Goal: Contribute content: Contribute content

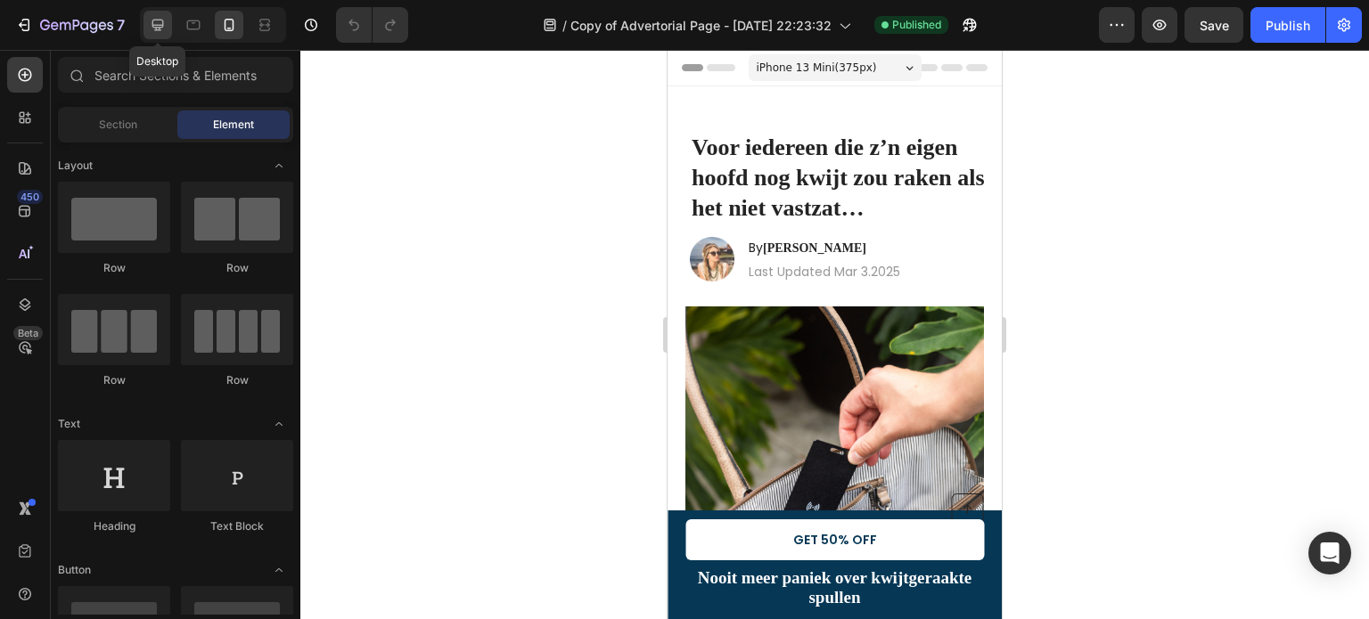
click at [157, 22] on icon at bounding box center [158, 25] width 18 height 18
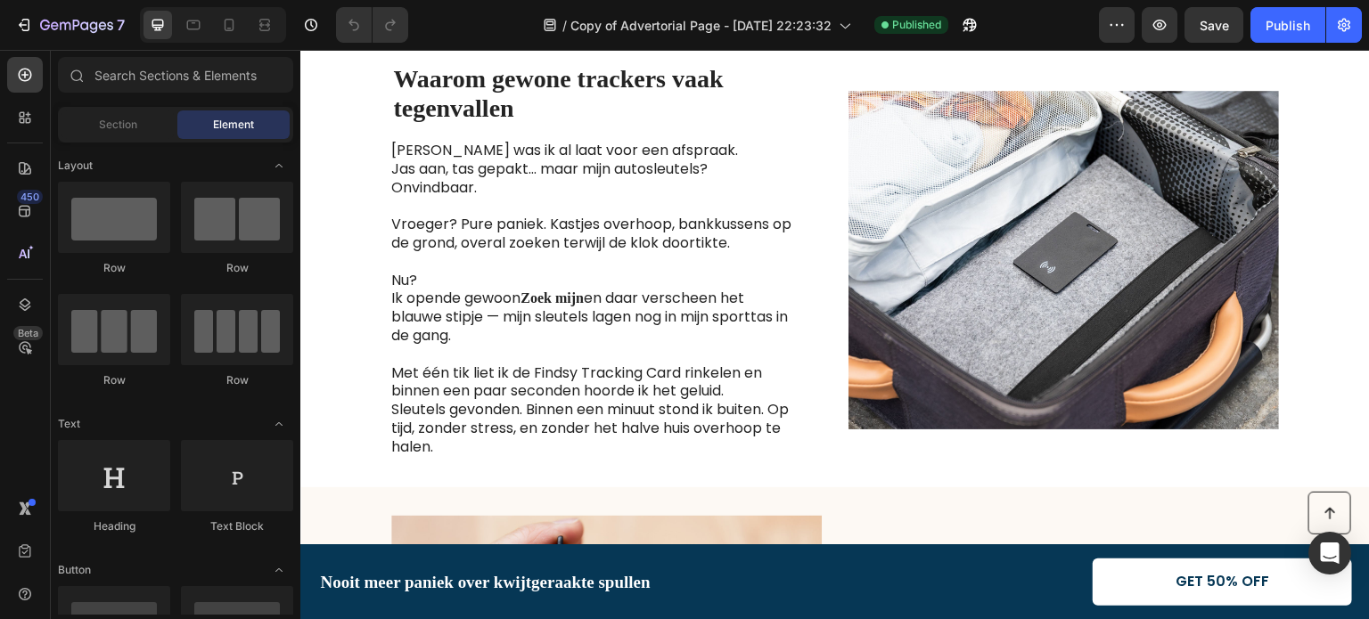
scroll to position [1158, 0]
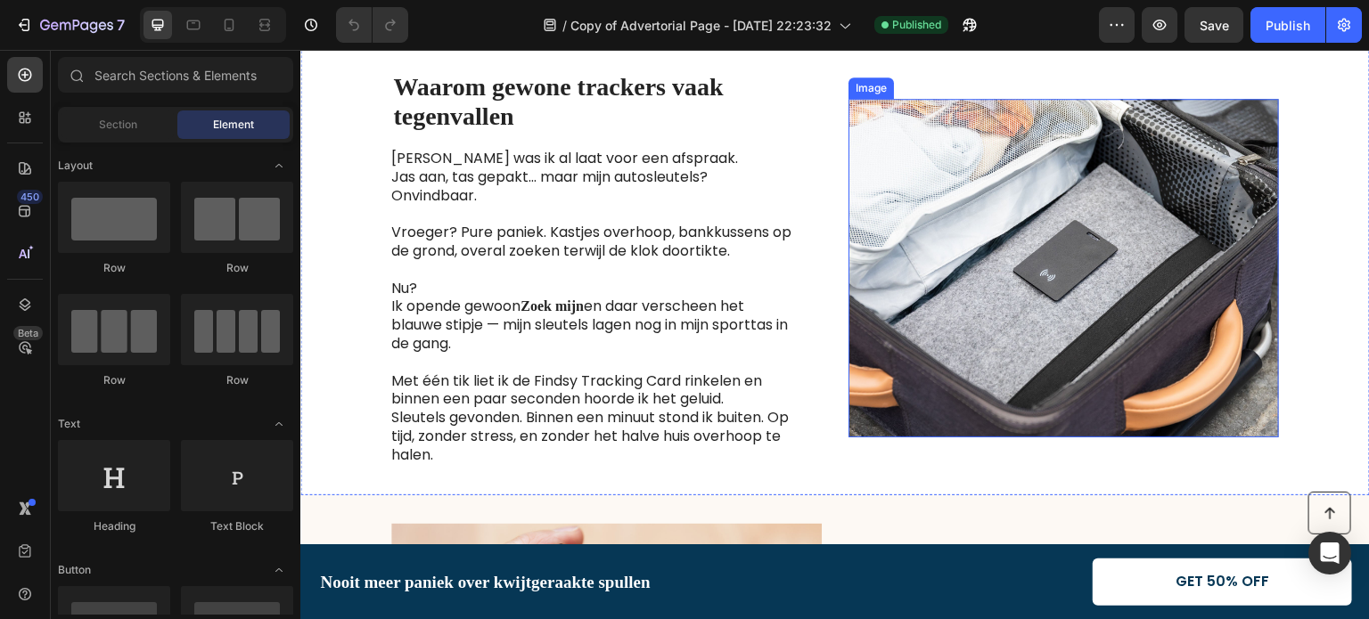
click at [1052, 323] on img at bounding box center [1063, 268] width 430 height 339
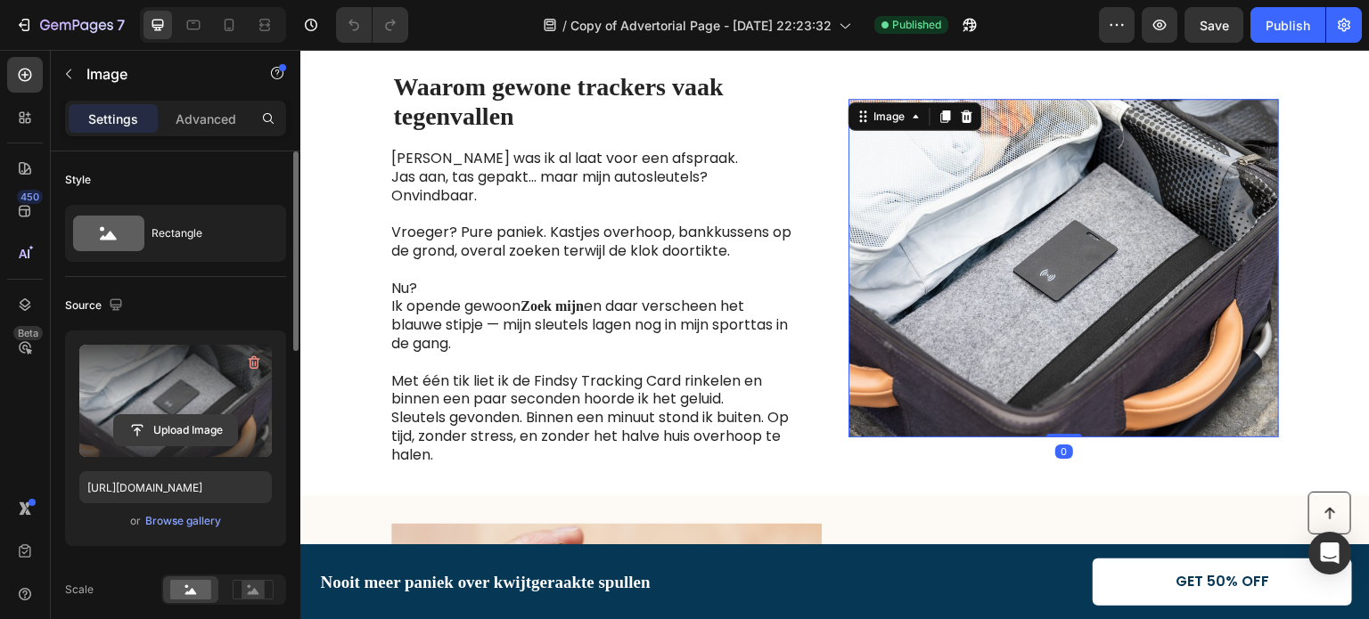
click at [182, 420] on input "file" at bounding box center [175, 430] width 123 height 30
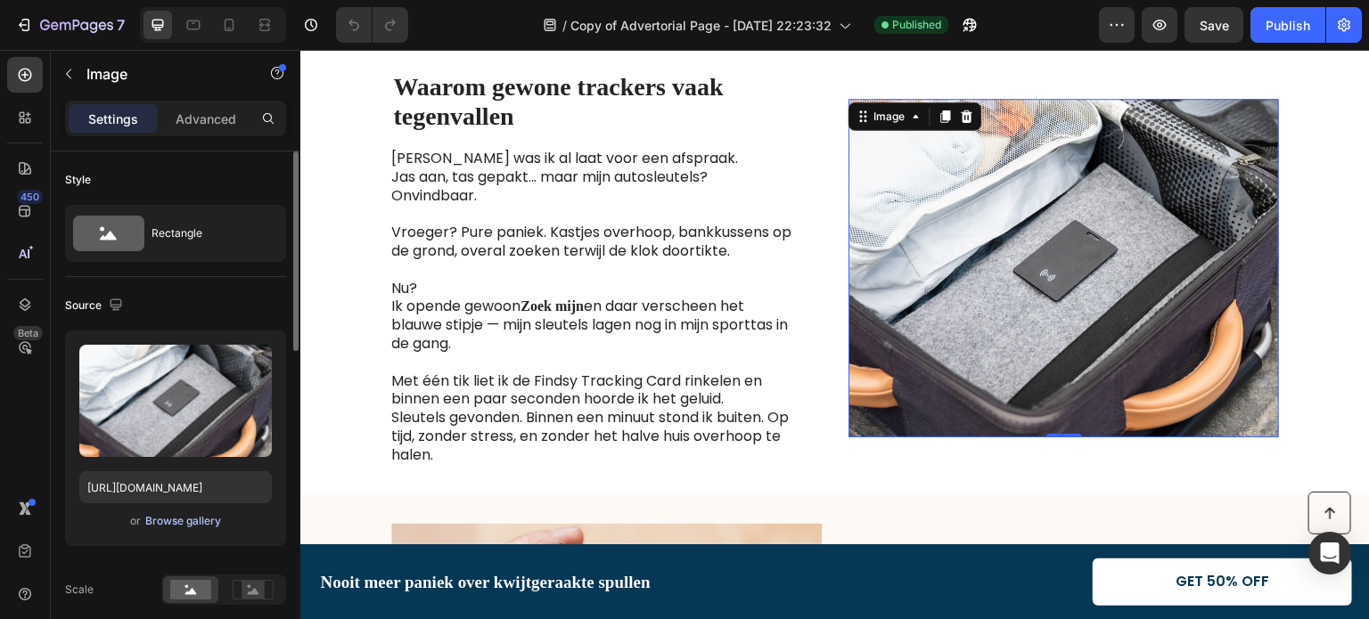
click at [180, 519] on div "Browse gallery" at bounding box center [183, 521] width 76 height 16
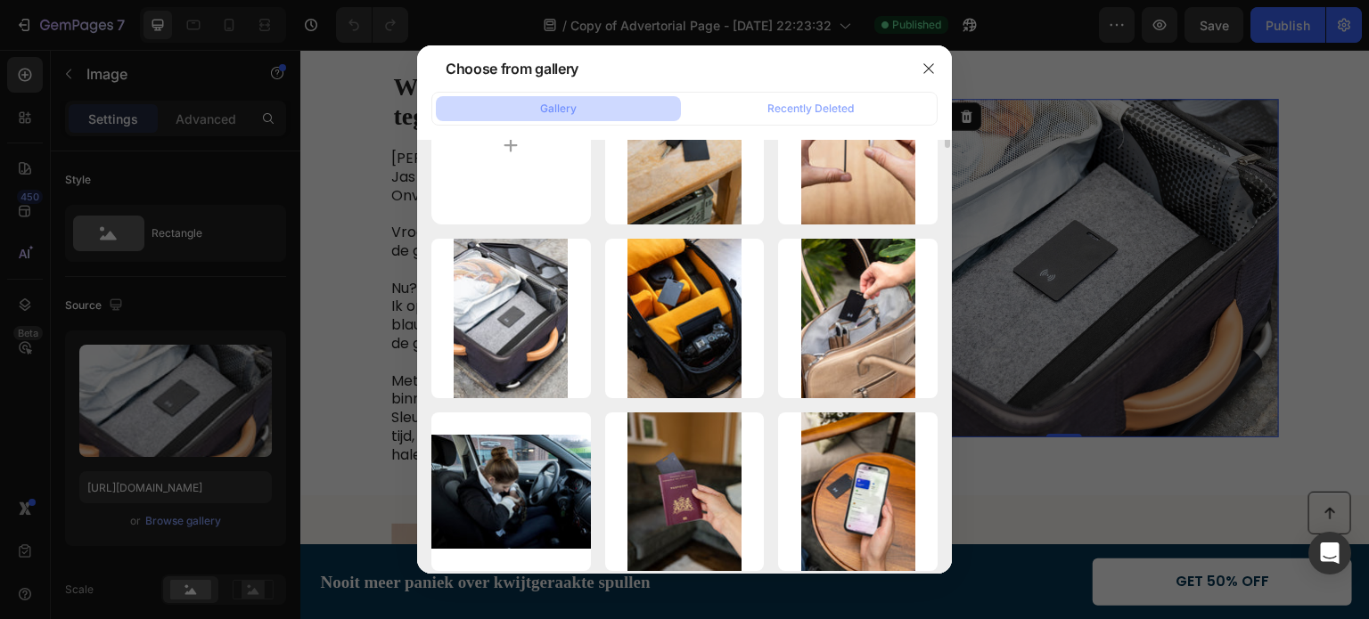
scroll to position [0, 0]
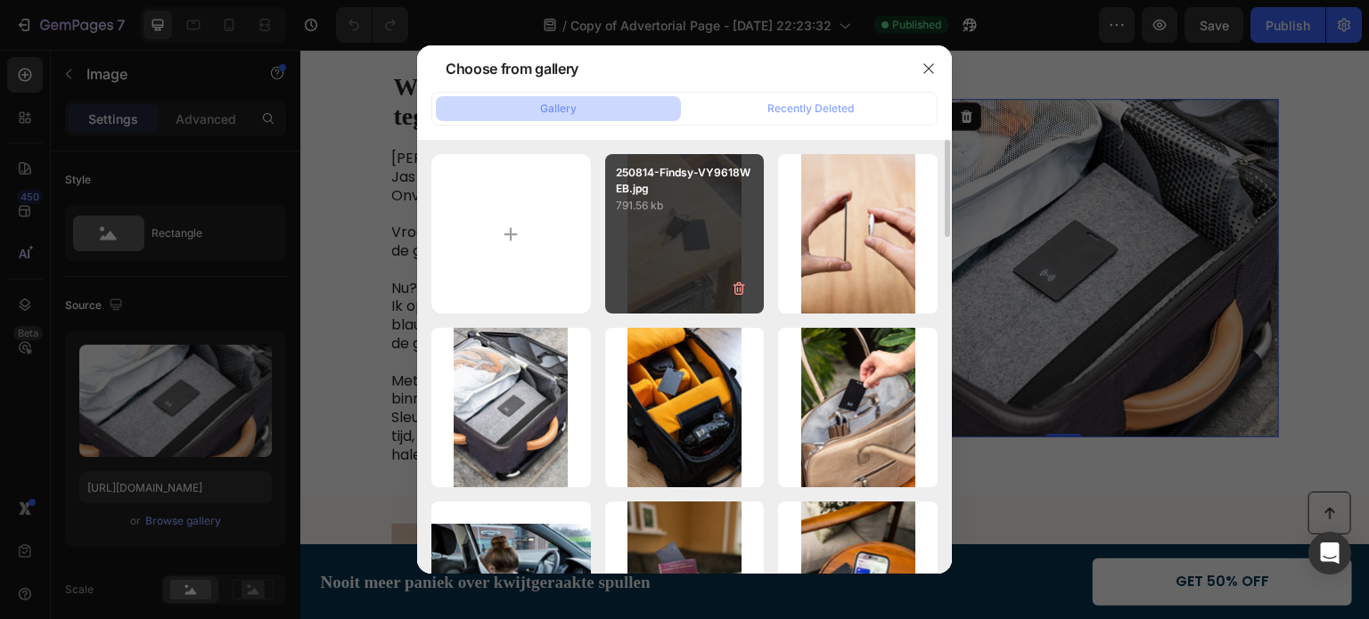
click at [684, 226] on div "250814-Findsy-VY9618WEB.jpg 791.56 kb" at bounding box center [685, 234] width 160 height 160
type input "[URL][DOMAIN_NAME]"
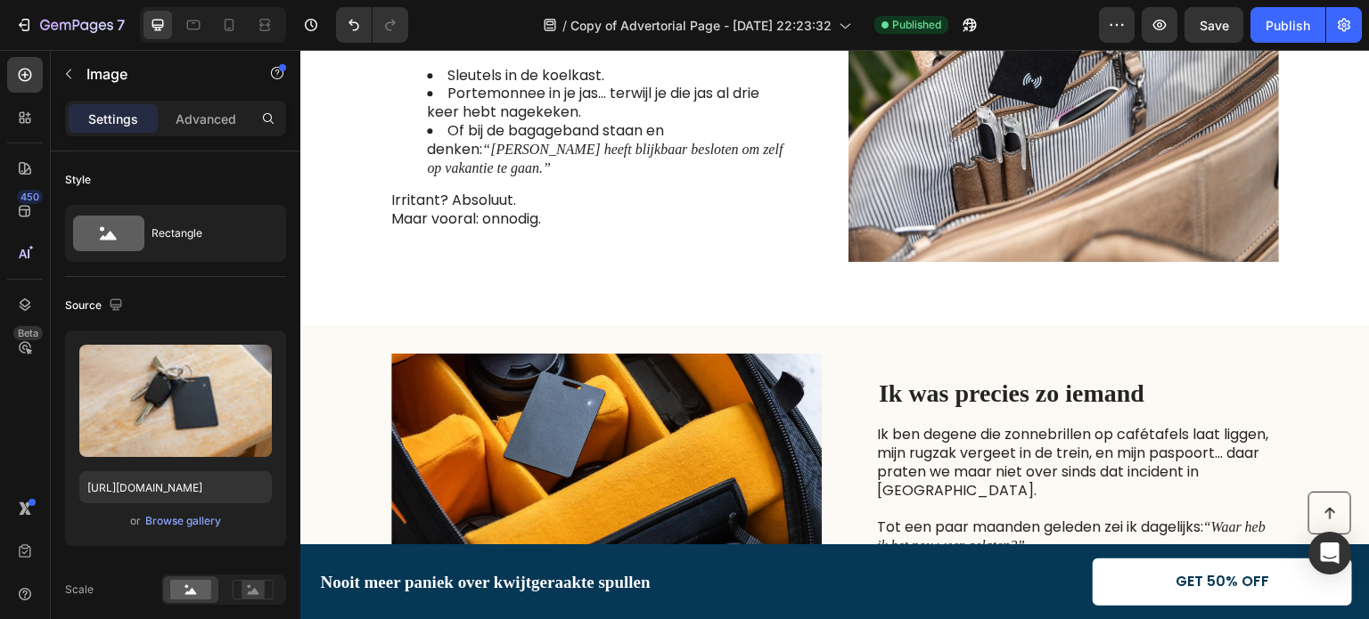
scroll to position [446, 0]
click at [1294, 20] on div "Publish" at bounding box center [1287, 25] width 45 height 19
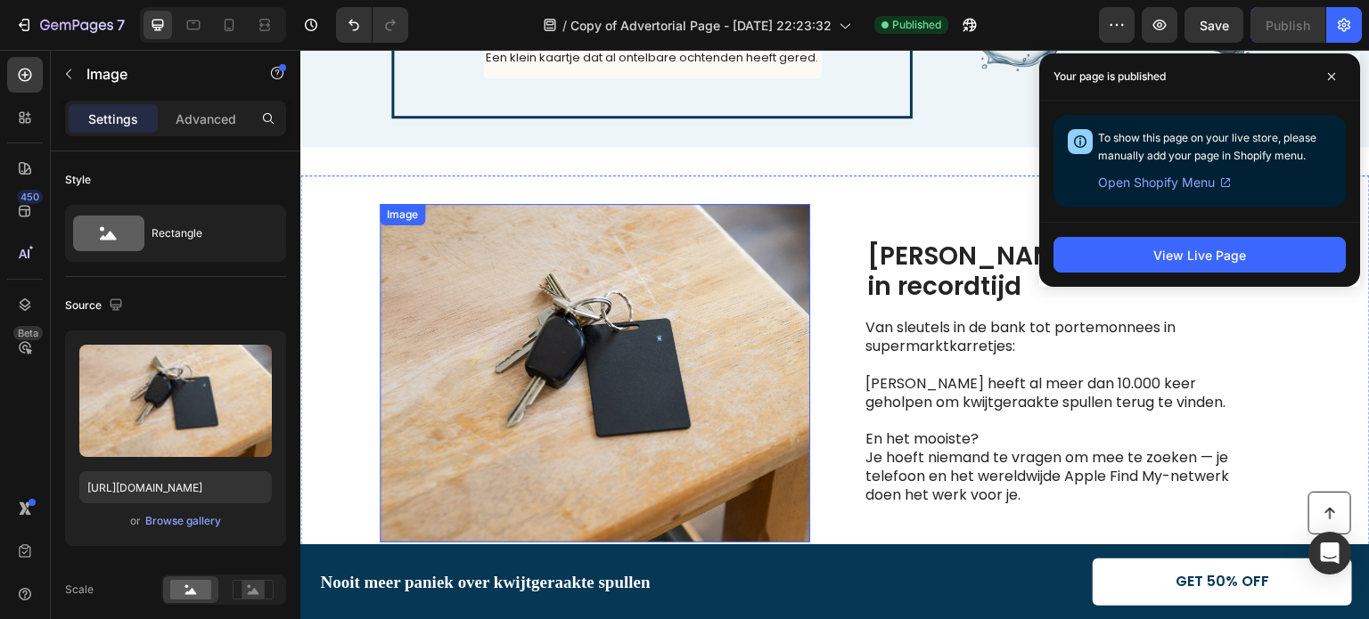
scroll to position [2317, 0]
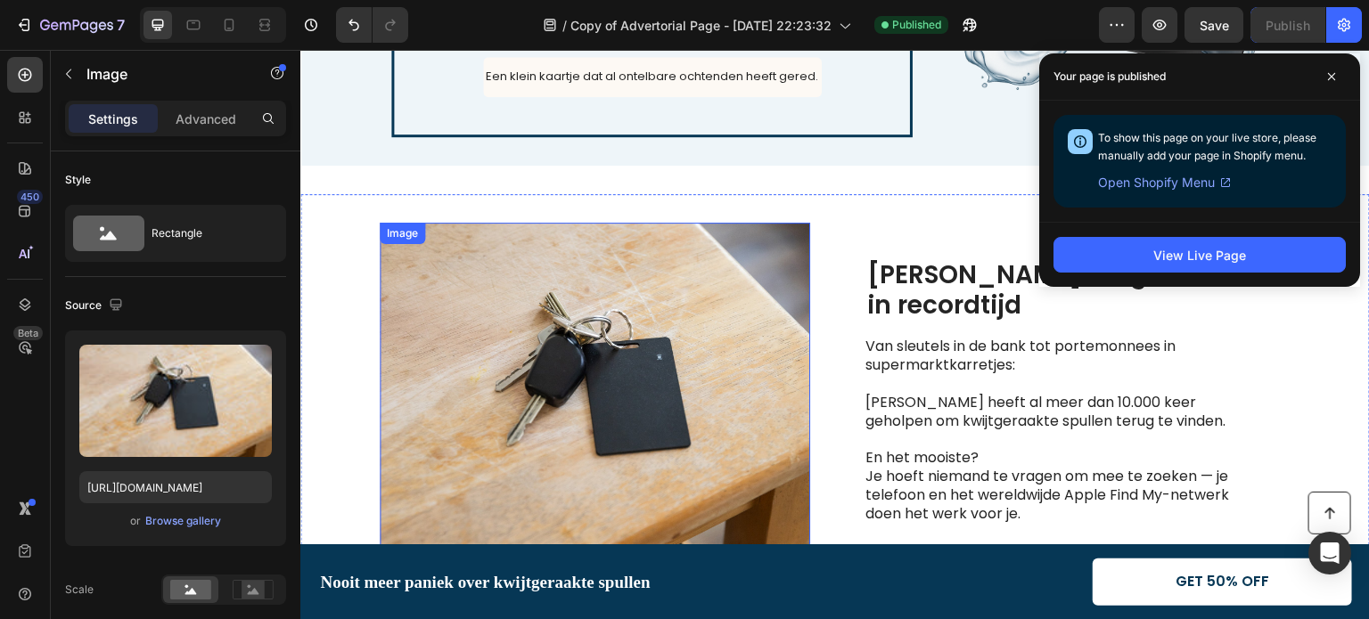
click at [633, 393] on img at bounding box center [595, 392] width 430 height 339
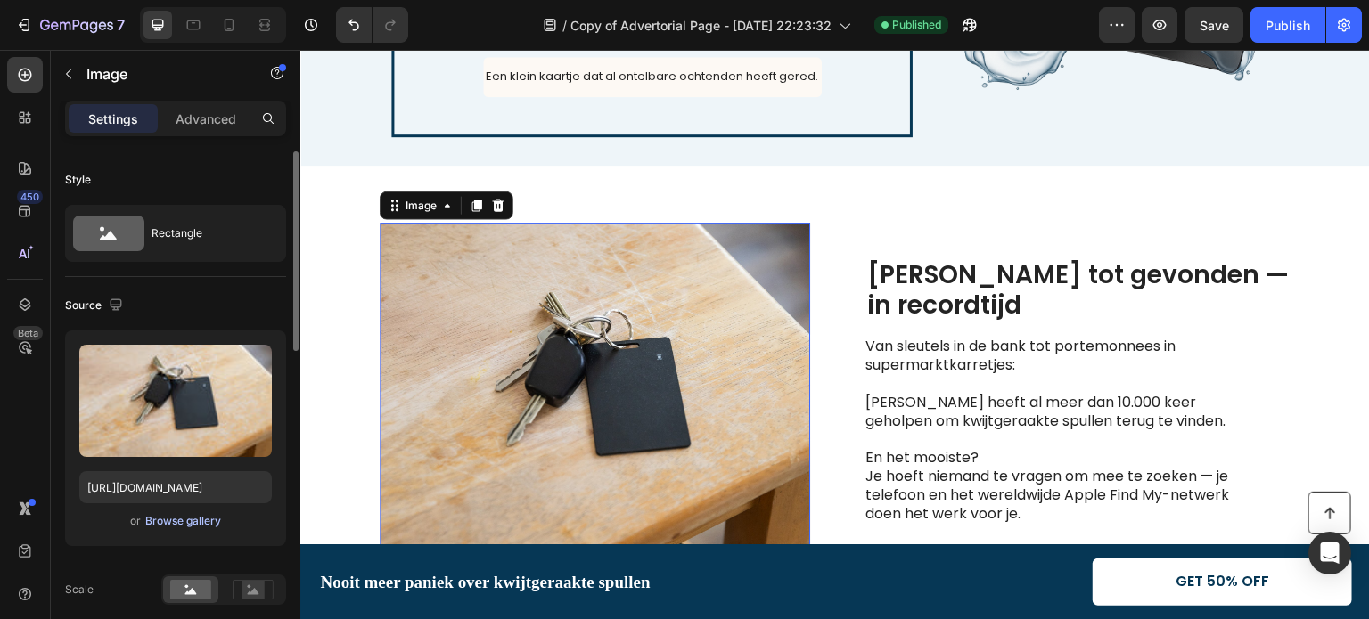
click at [167, 523] on div "Browse gallery" at bounding box center [183, 521] width 76 height 16
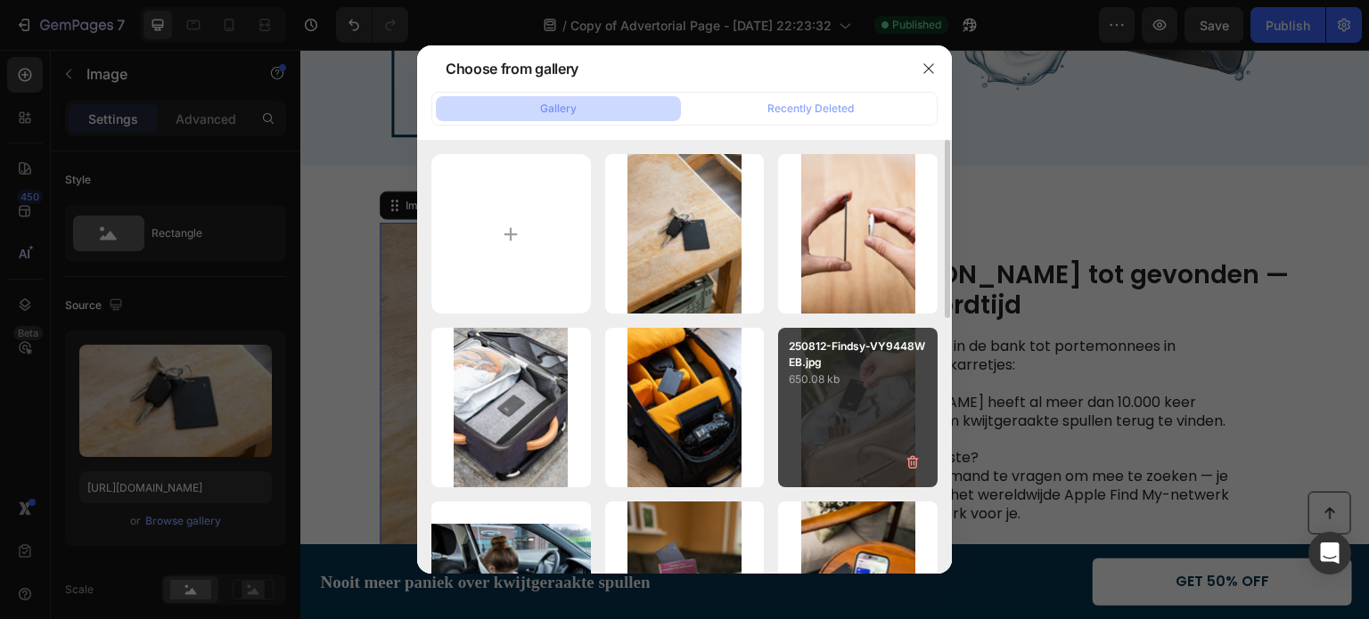
scroll to position [178, 0]
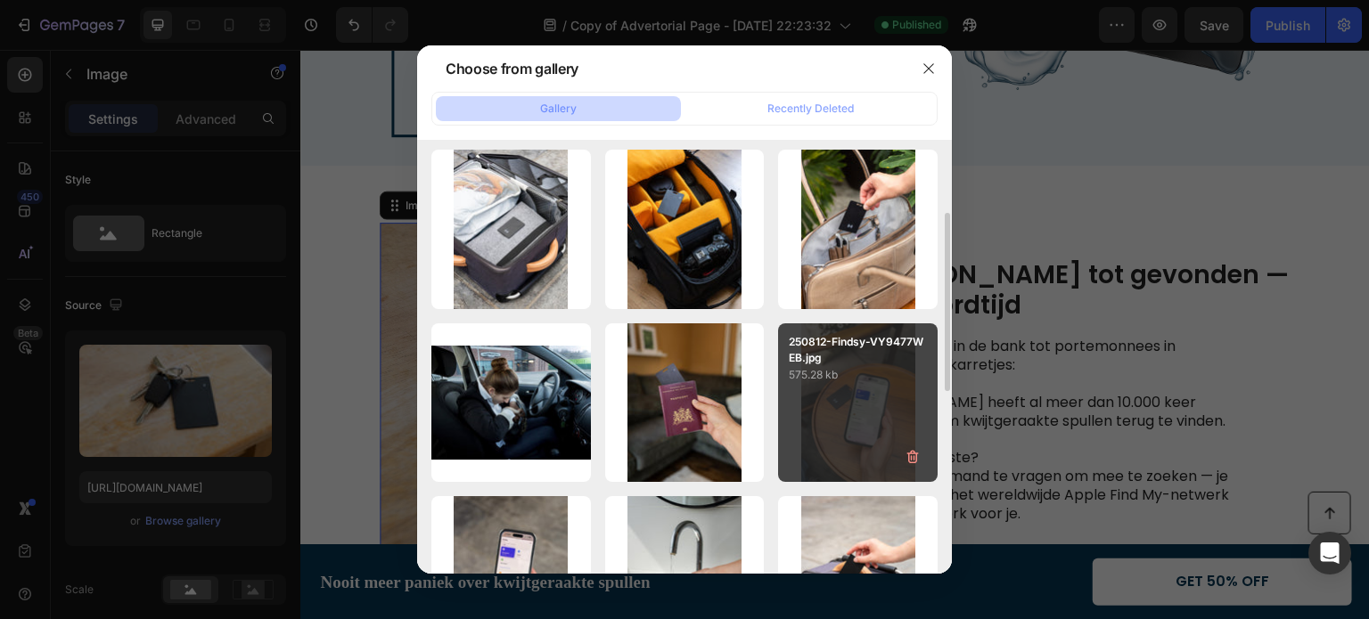
click at [841, 415] on div "250812-Findsy-VY9477WEB.jpg 575.28 kb" at bounding box center [858, 403] width 160 height 160
type input "[URL][DOMAIN_NAME]"
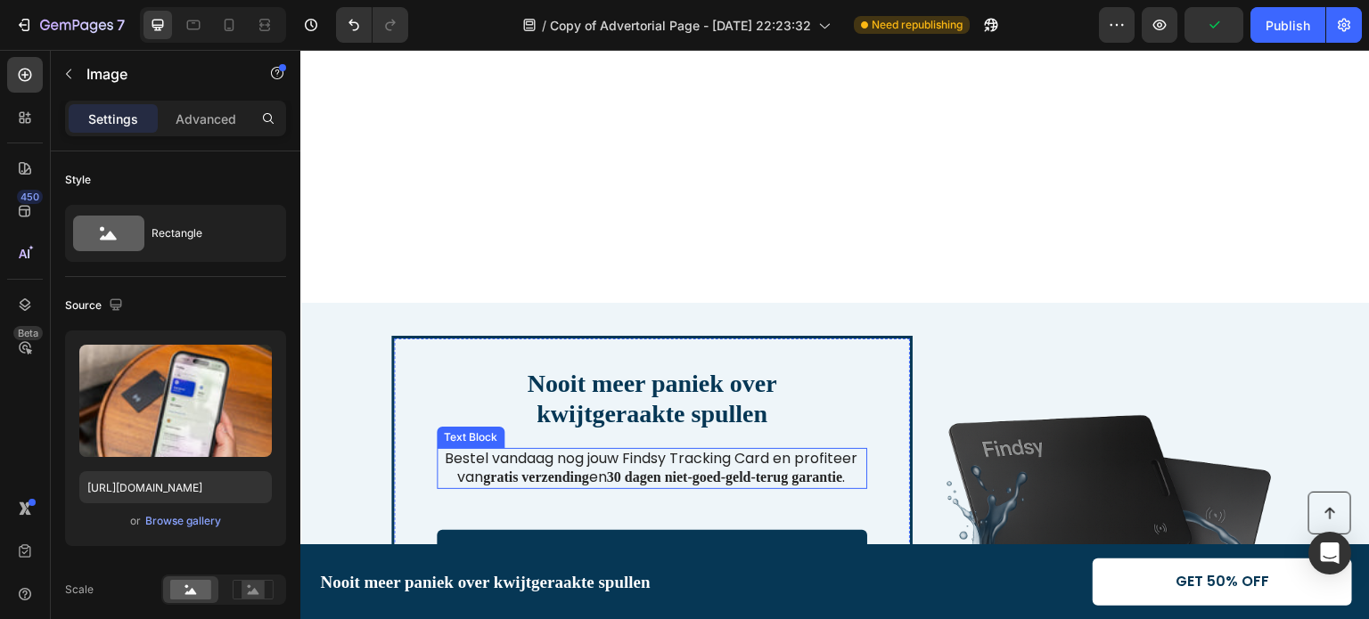
scroll to position [3839, 0]
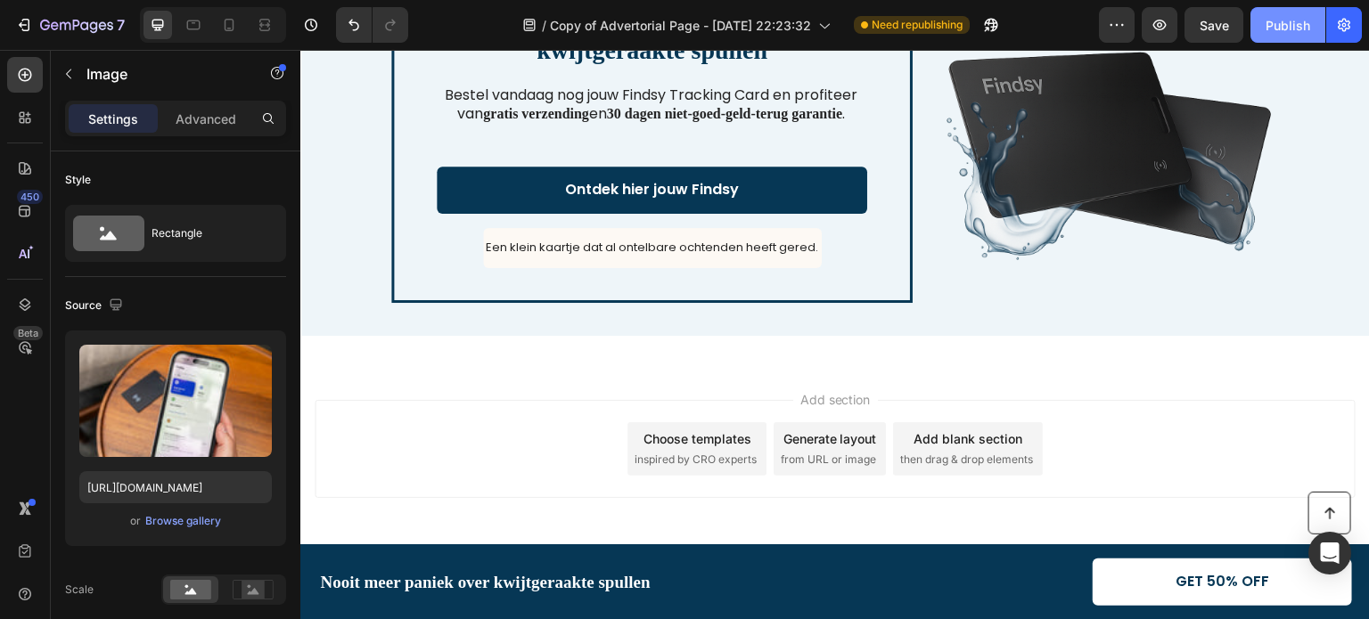
click at [1274, 23] on div "Publish" at bounding box center [1287, 25] width 45 height 19
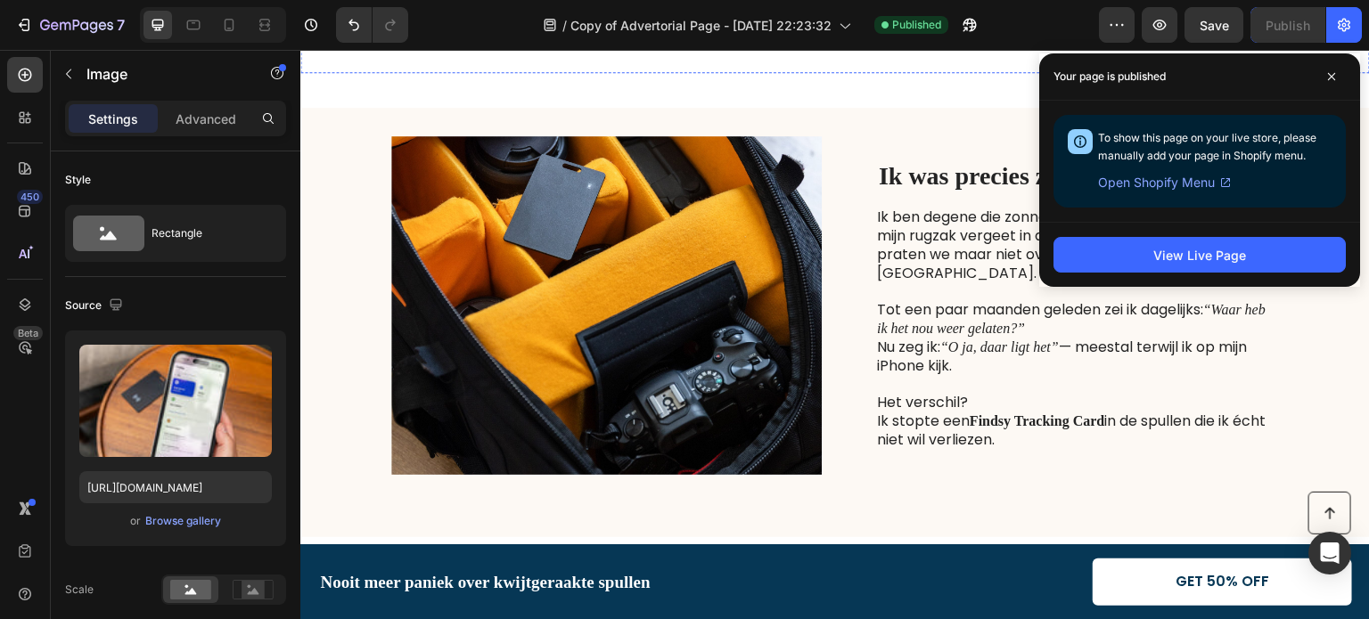
scroll to position [713, 0]
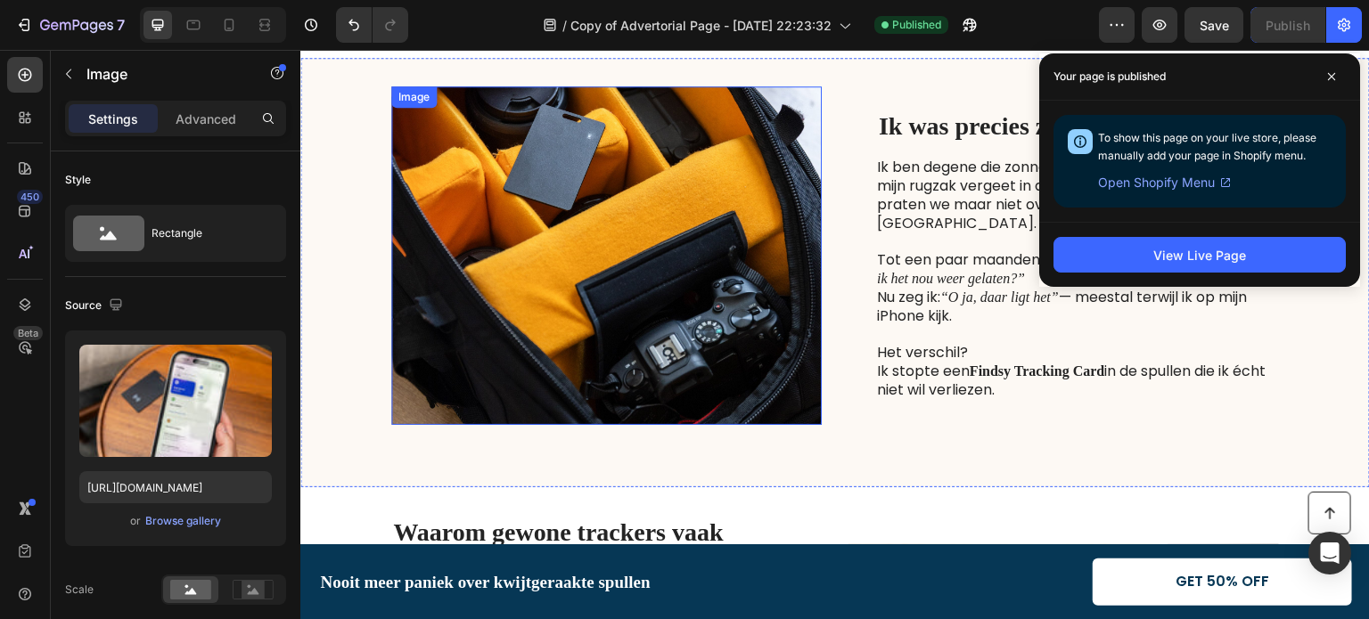
click at [570, 268] on img at bounding box center [606, 255] width 430 height 339
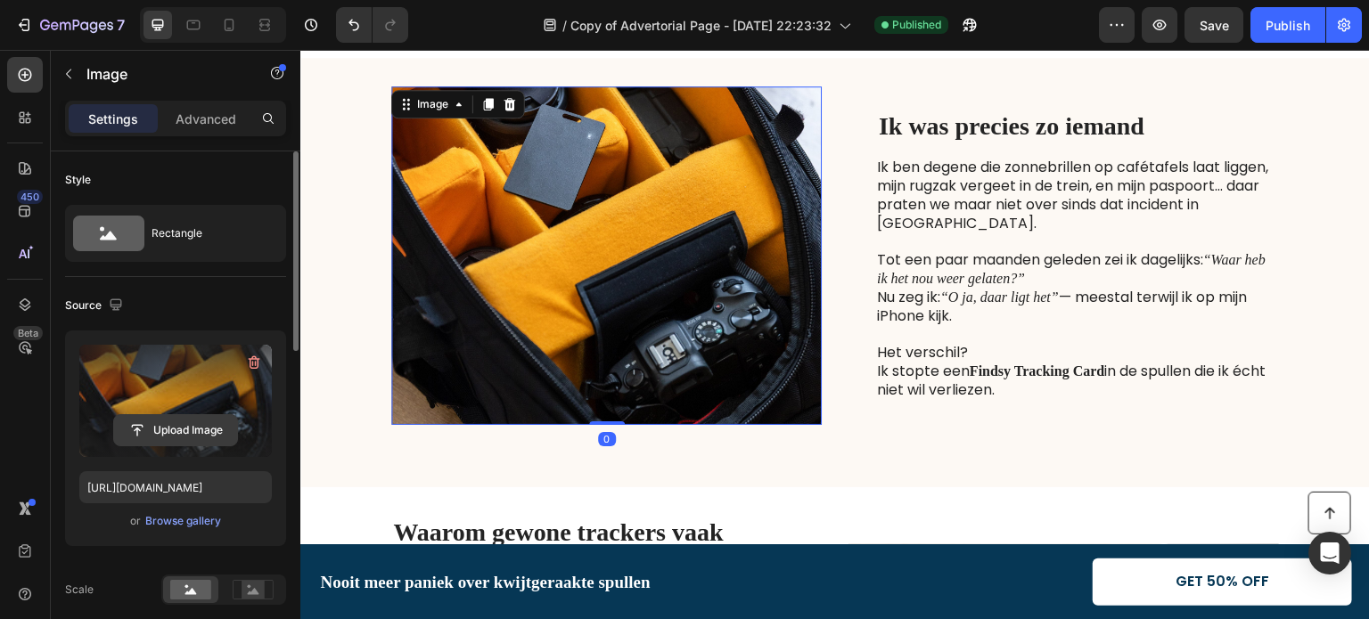
click at [168, 430] on input "file" at bounding box center [175, 430] width 123 height 30
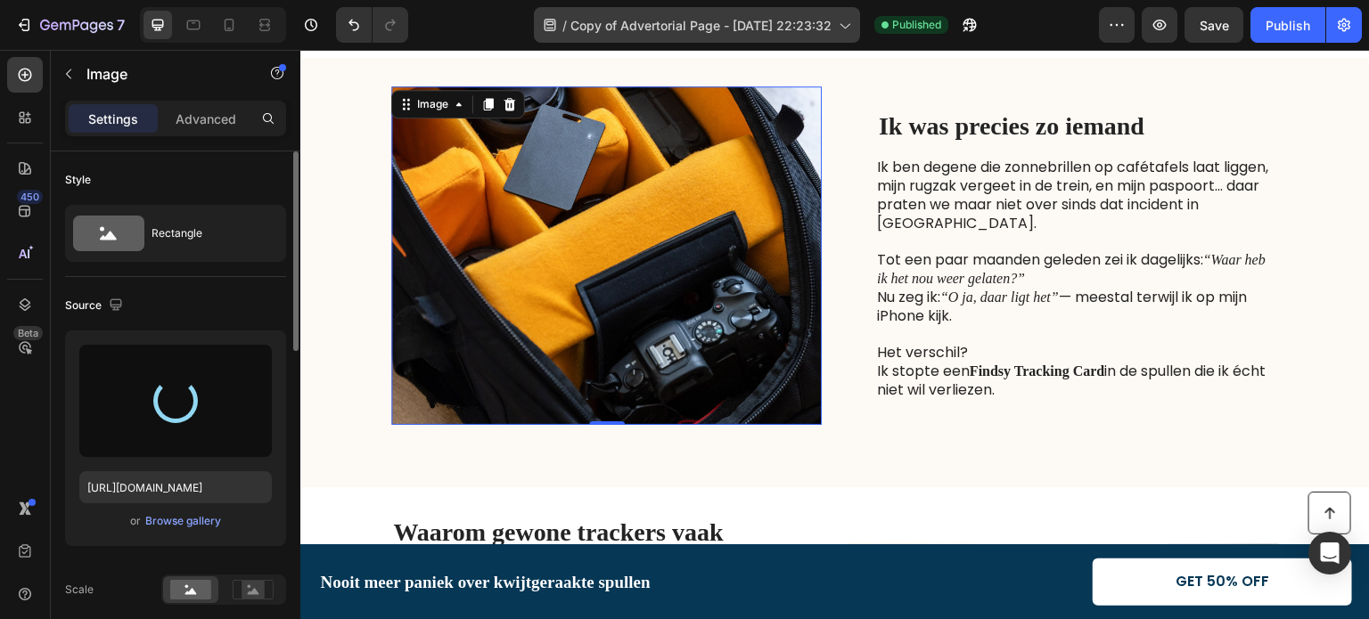
type input "[URL][DOMAIN_NAME]"
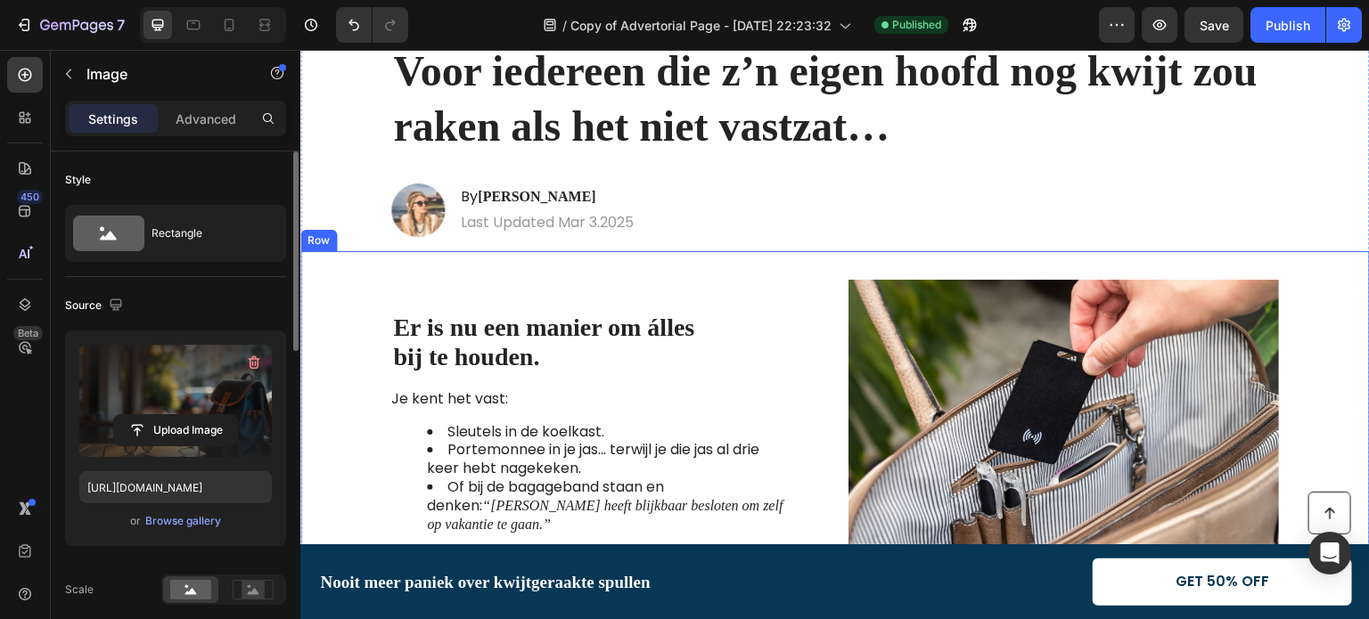
scroll to position [0, 0]
